Goal: Information Seeking & Learning: Learn about a topic

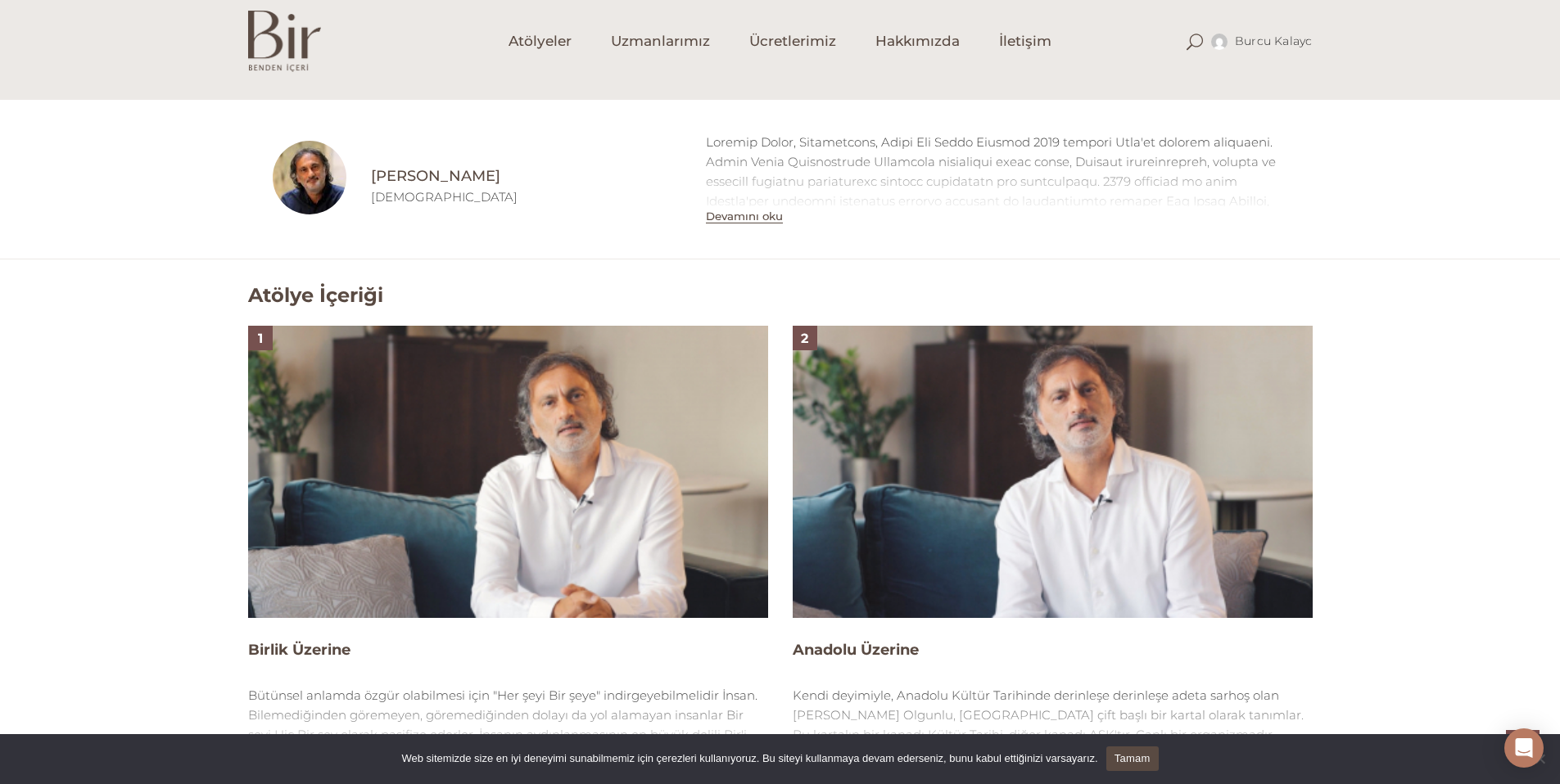
scroll to position [864, 0]
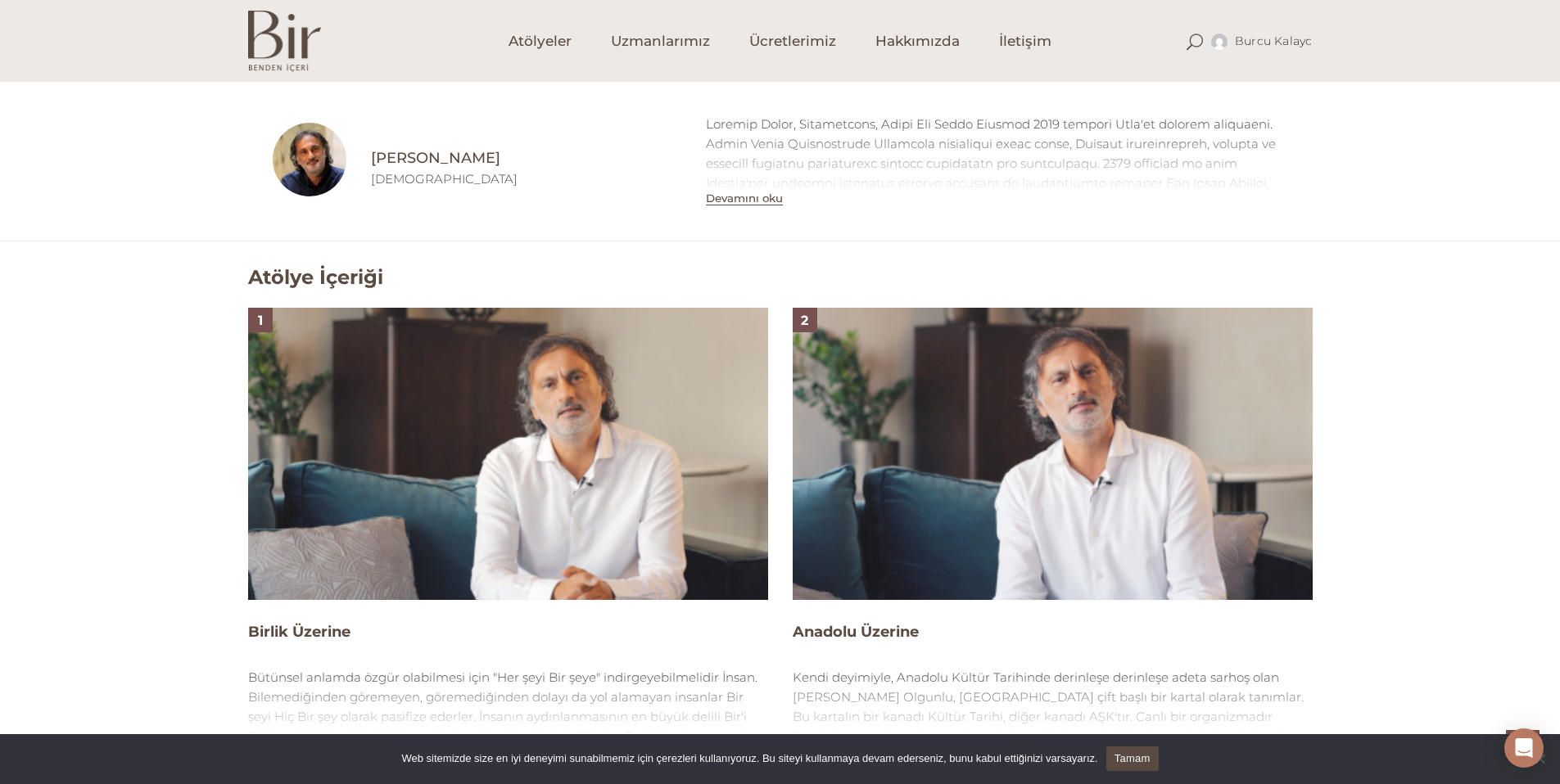
click at [434, 465] on img at bounding box center [508, 454] width 520 height 292
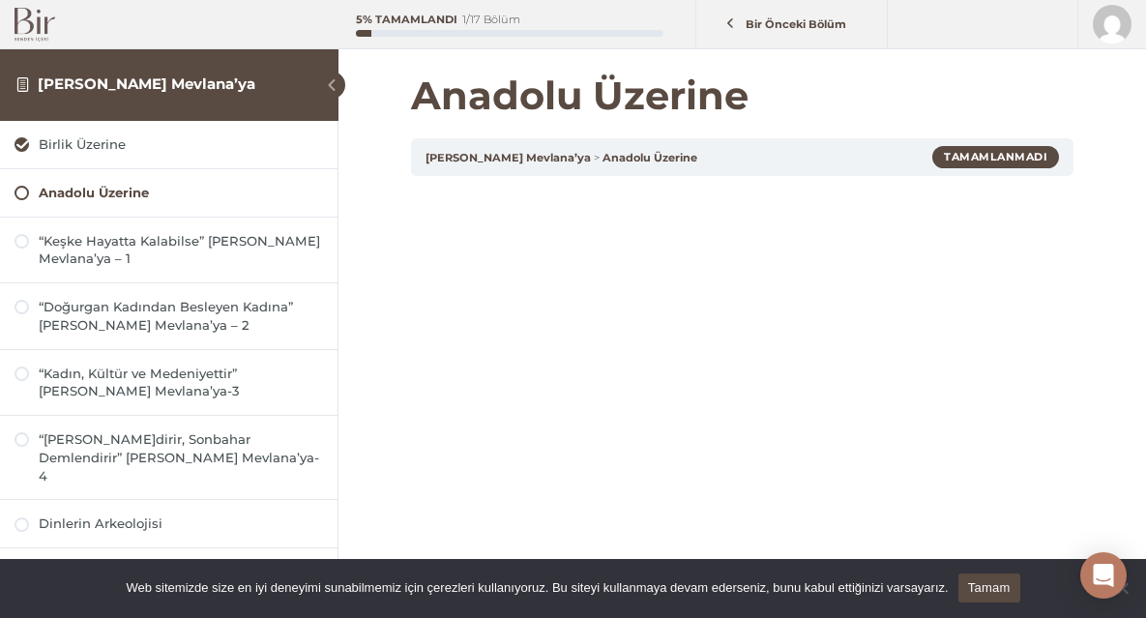
click at [336, 78] on span at bounding box center [331, 85] width 27 height 27
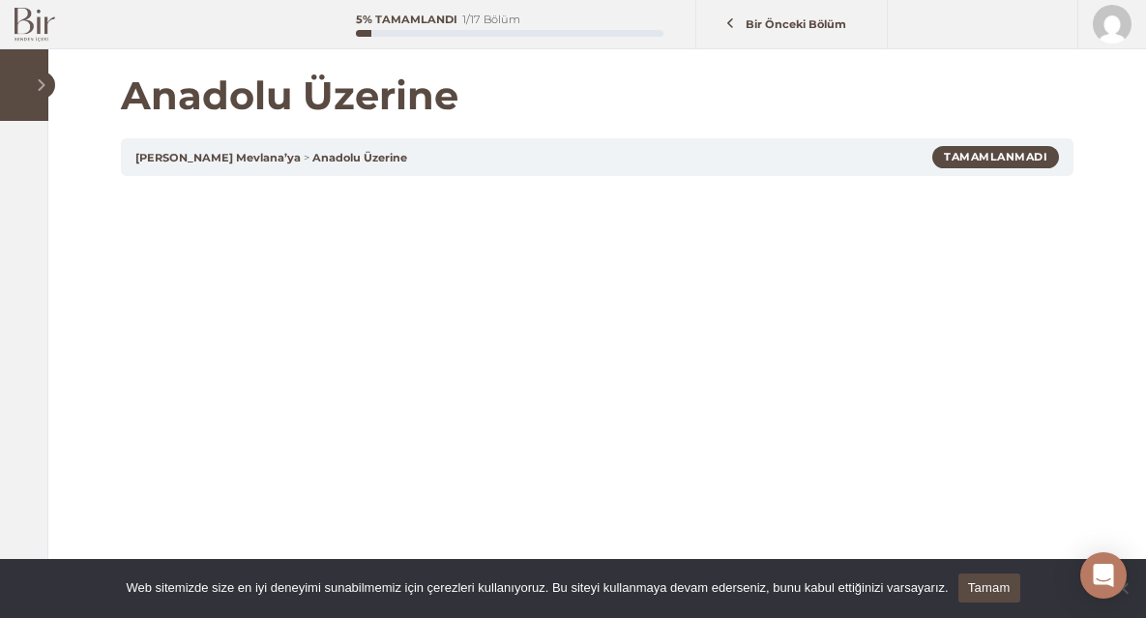
click at [46, 90] on span at bounding box center [41, 85] width 27 height 27
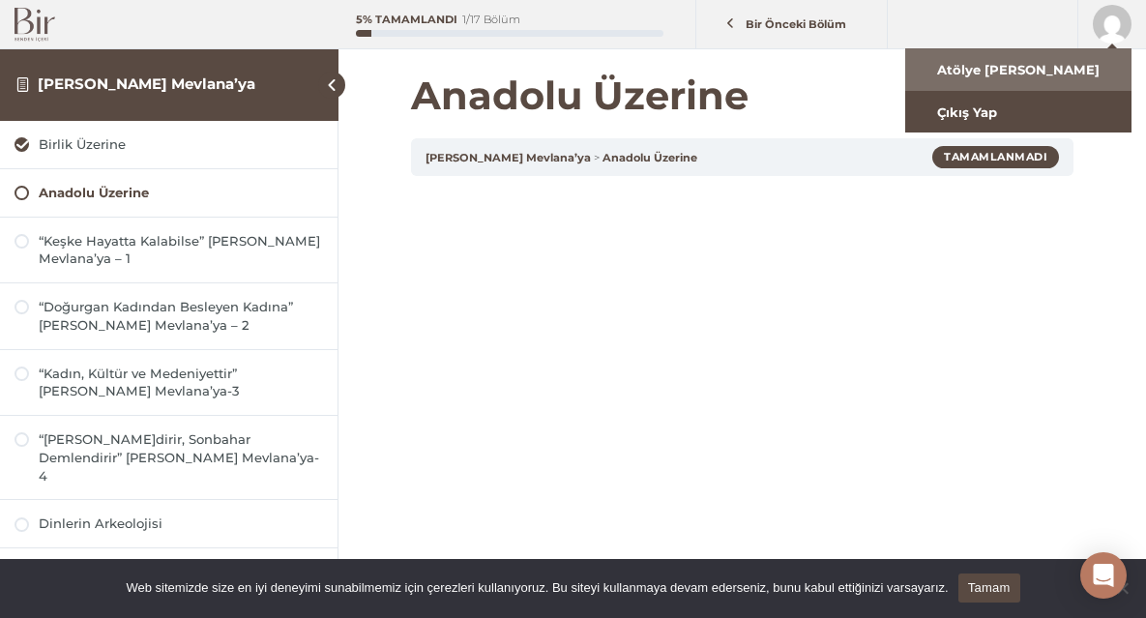
click at [1066, 66] on link "Atölye Ana Sayfa" at bounding box center [1018, 69] width 226 height 43
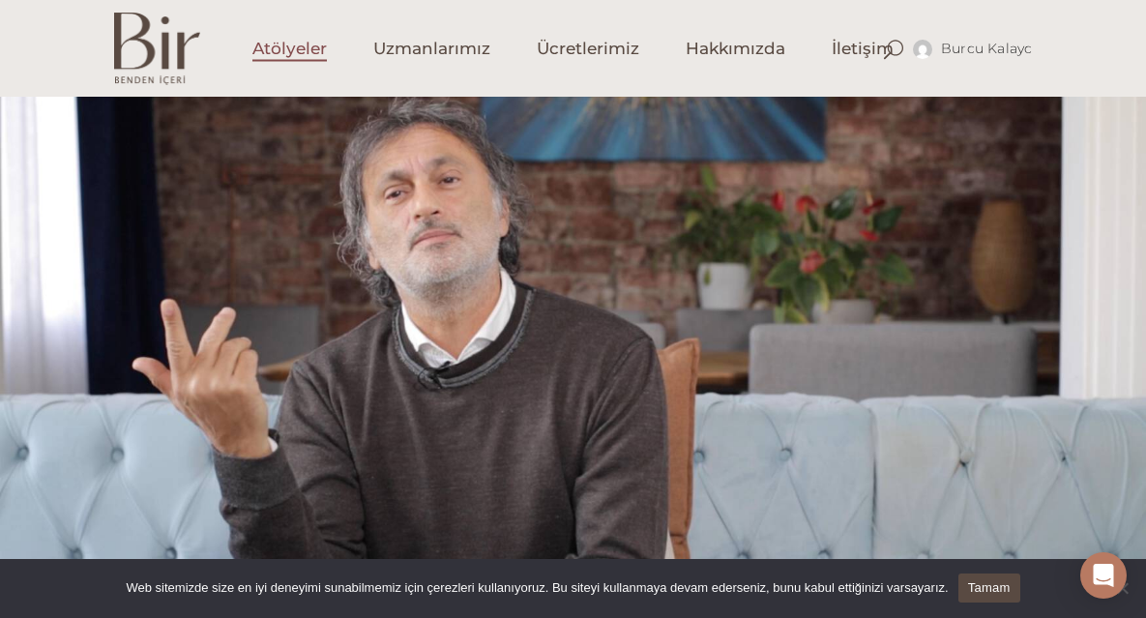
click at [296, 56] on span "Atölyeler" at bounding box center [289, 49] width 74 height 22
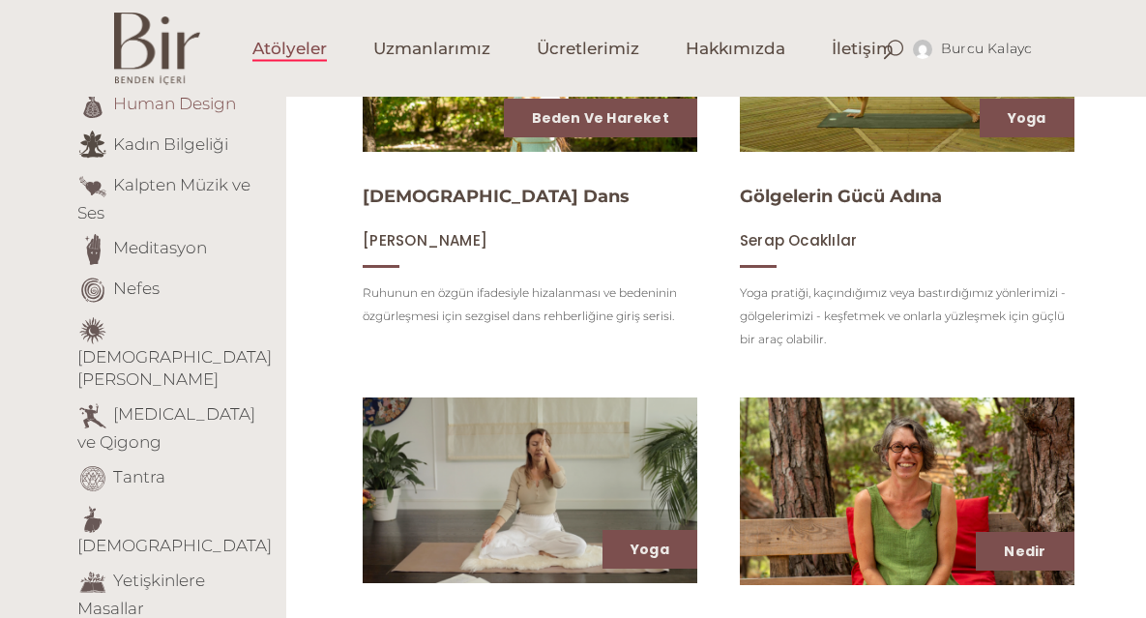
scroll to position [393, 0]
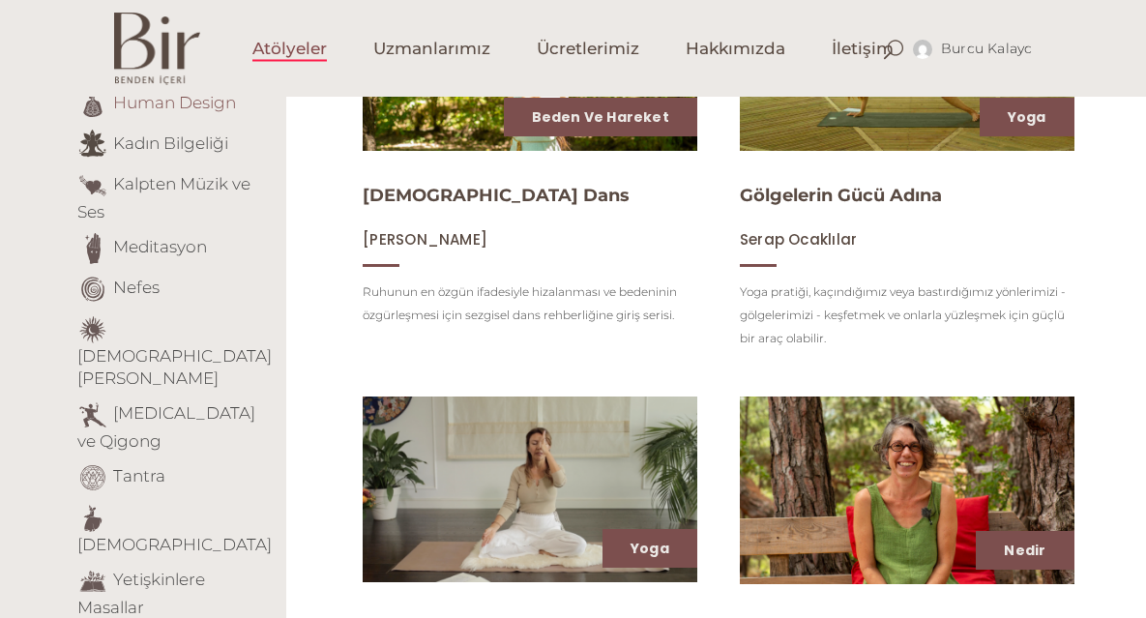
click at [158, 346] on link "Şamanik Öğretiler" at bounding box center [174, 367] width 194 height 42
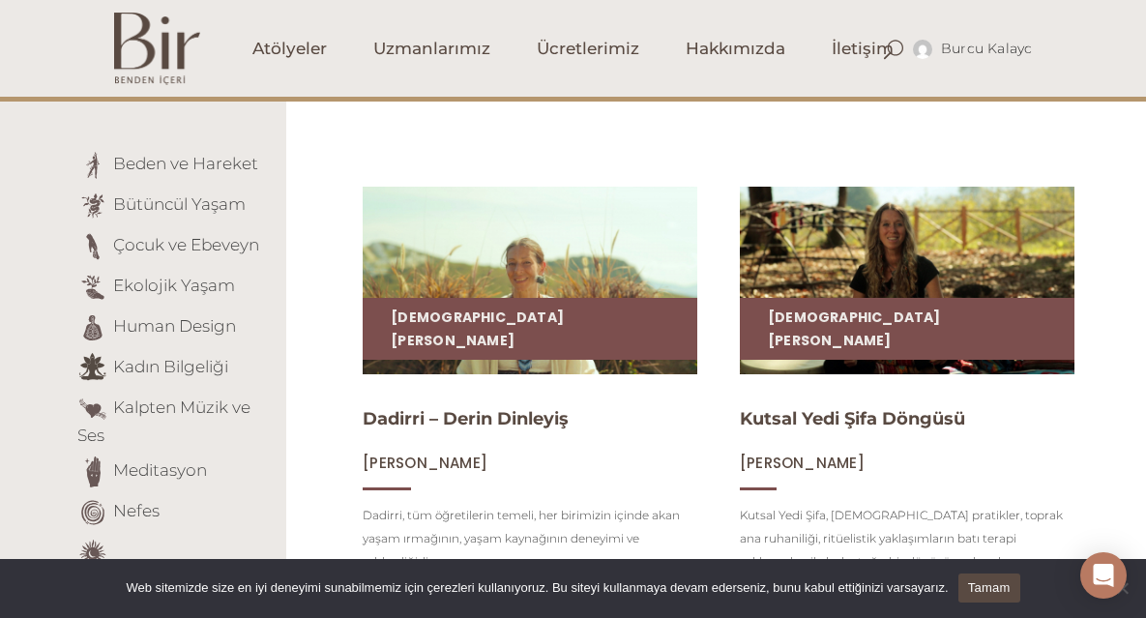
scroll to position [169, 0]
click at [492, 346] on img at bounding box center [530, 280] width 344 height 193
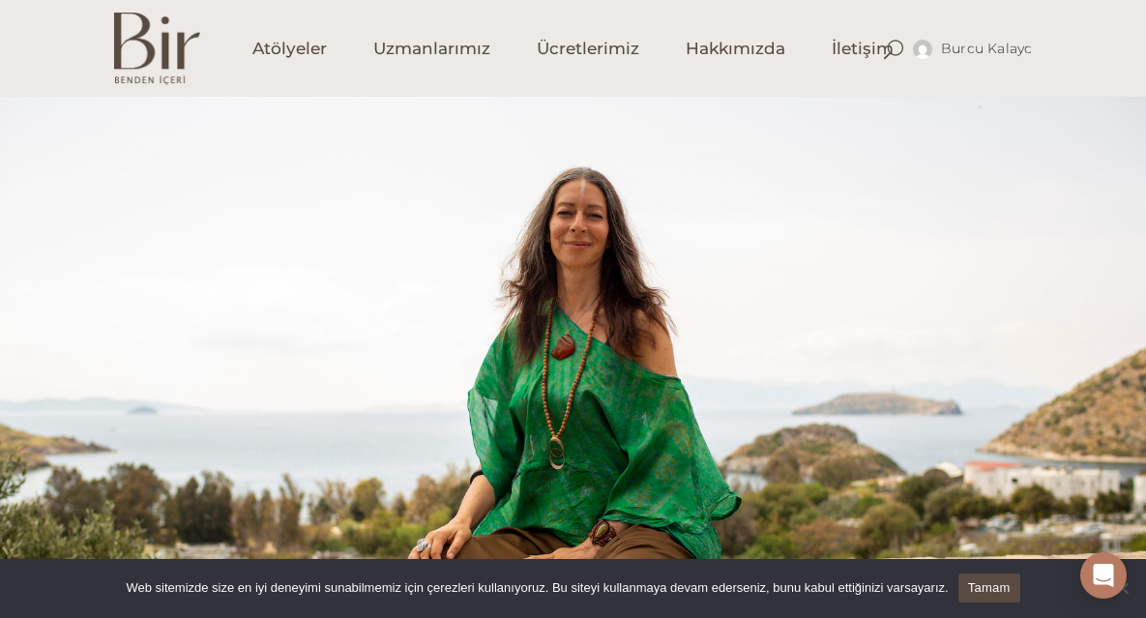
click at [438, 312] on div at bounding box center [573, 338] width 1146 height 483
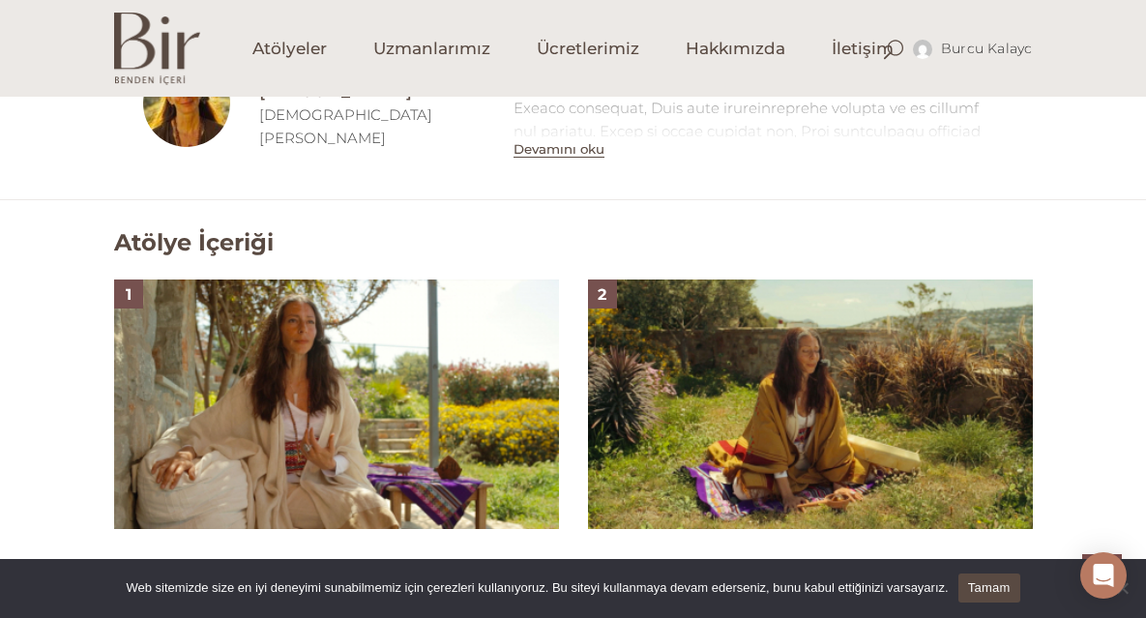
scroll to position [1088, 0]
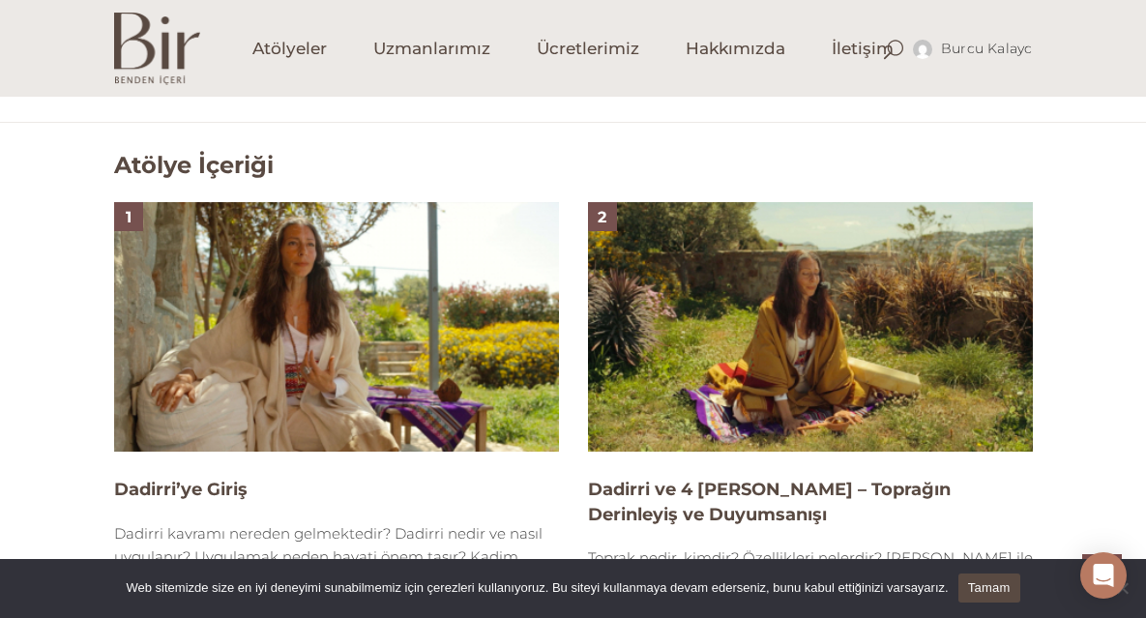
click at [330, 339] on img at bounding box center [336, 327] width 445 height 250
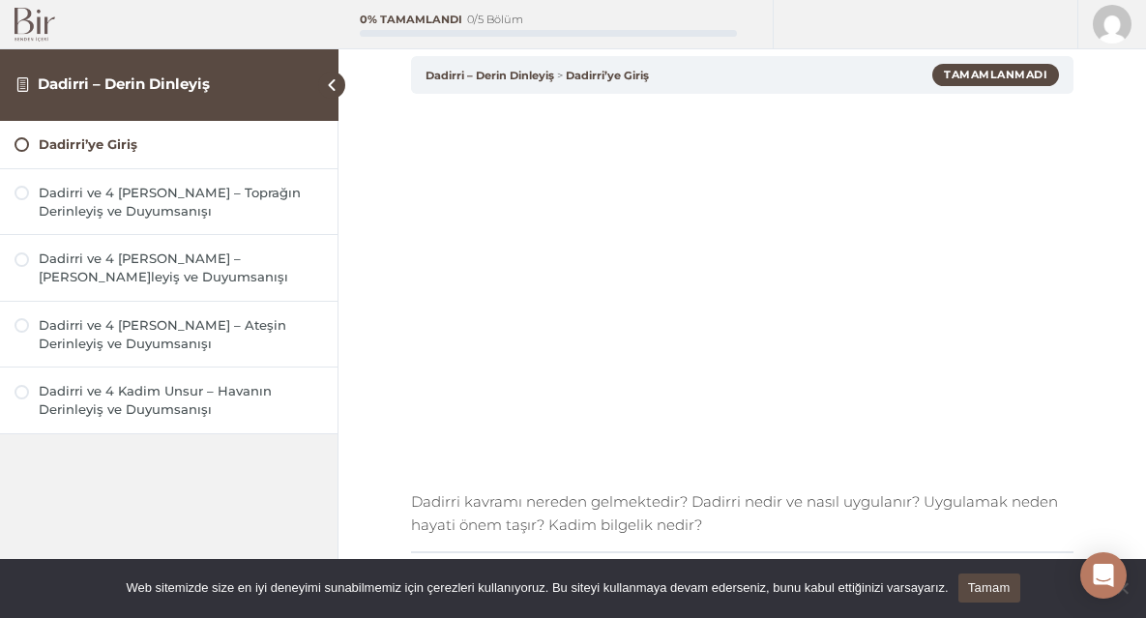
scroll to position [84, 0]
